Goal: Task Accomplishment & Management: Manage account settings

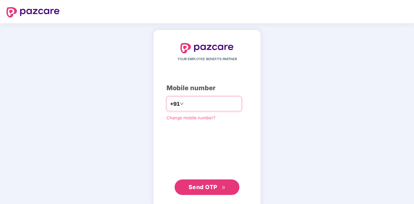
click at [187, 106] on input "number" at bounding box center [211, 104] width 53 height 10
click at [207, 186] on span "Send OTP" at bounding box center [203, 187] width 29 height 7
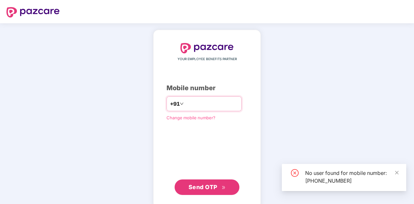
click at [213, 103] on input "**********" at bounding box center [211, 104] width 53 height 10
click at [202, 103] on input "**********" at bounding box center [211, 104] width 53 height 10
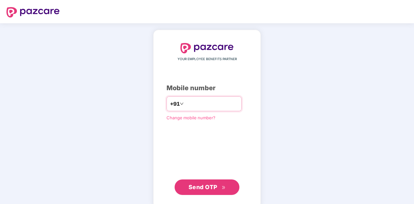
type input "*"
type input "**********"
click at [206, 183] on span "Send OTP" at bounding box center [207, 187] width 37 height 9
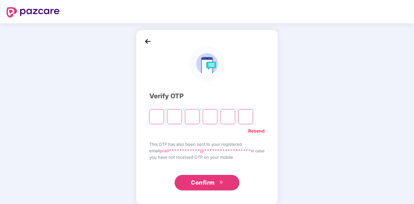
click at [259, 130] on link "Resend" at bounding box center [256, 131] width 17 height 7
click at [155, 114] on input "Please enter verification code. Digit 1" at bounding box center [156, 117] width 15 height 15
type input "*"
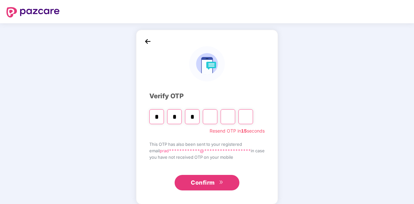
type input "*"
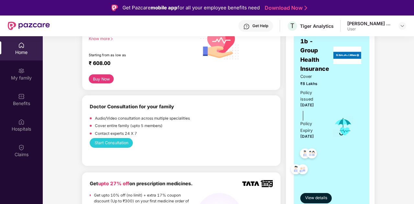
scroll to position [130, 0]
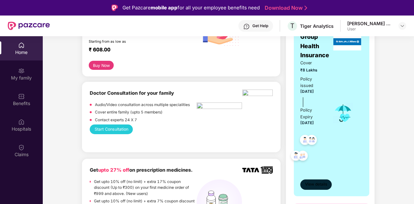
click at [317, 185] on span "View details" at bounding box center [316, 185] width 22 height 6
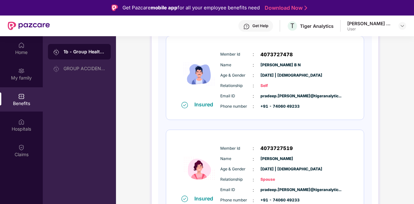
scroll to position [0, 0]
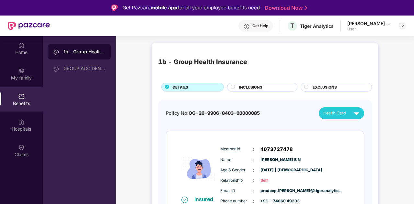
click at [289, 7] on link "Download Now" at bounding box center [285, 8] width 41 height 7
click at [233, 87] on circle at bounding box center [233, 87] width 4 height 4
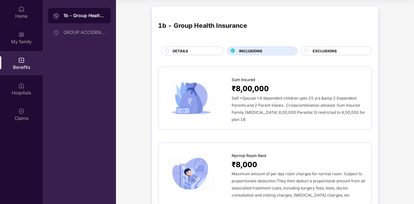
click at [307, 50] on circle at bounding box center [307, 51] width 4 height 4
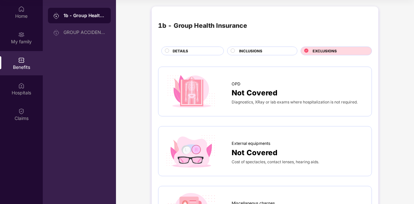
click at [22, 63] on img at bounding box center [21, 60] width 6 height 6
click at [170, 51] on div "DETAILS" at bounding box center [194, 51] width 51 height 7
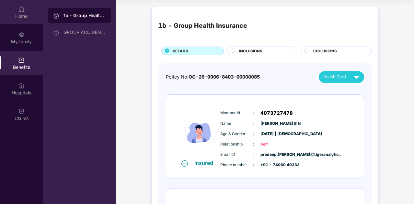
click at [16, 11] on div "Home" at bounding box center [21, 12] width 43 height 24
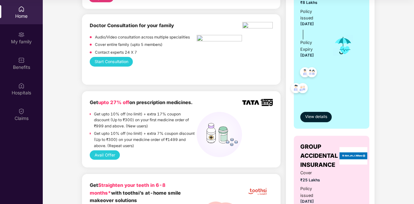
scroll to position [162, 0]
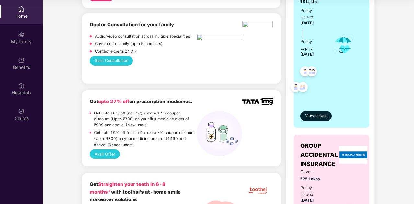
click at [185, 57] on div "Start Consultation" at bounding box center [181, 60] width 183 height 9
click at [18, 62] on div "Benefits" at bounding box center [21, 63] width 43 height 24
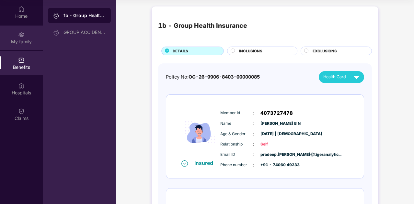
click at [21, 40] on div "My family" at bounding box center [21, 42] width 43 height 6
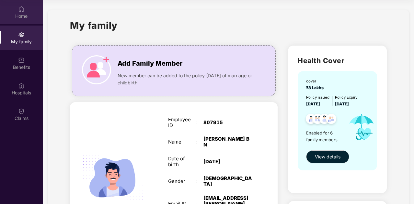
click at [23, 20] on div "Home" at bounding box center [21, 12] width 43 height 24
